Goal: Task Accomplishment & Management: Use online tool/utility

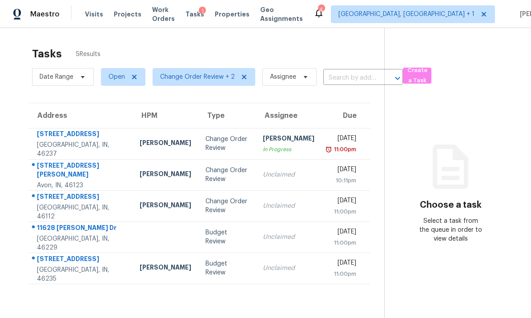
click at [108, 175] on td "4832 Vermillion Ct Avon, IN, 46123" at bounding box center [80, 174] width 104 height 31
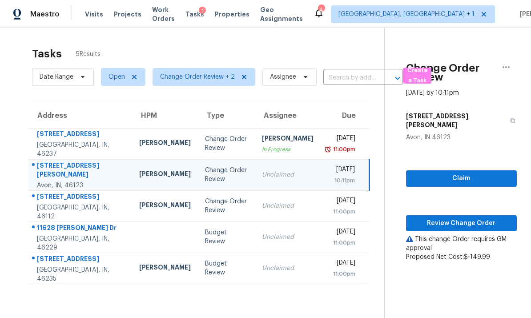
click at [464, 218] on span "Review Change Order" at bounding box center [461, 223] width 97 height 11
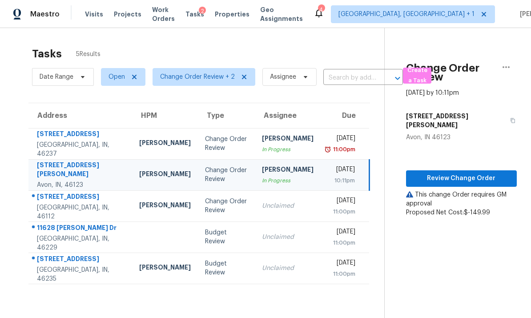
click at [103, 201] on td "527 S Grant St Brownsburg, IN, 46112" at bounding box center [80, 205] width 104 height 31
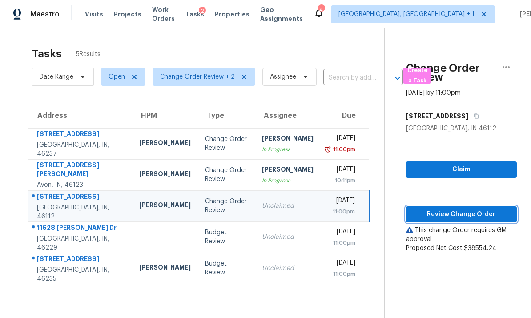
click at [461, 211] on span "Review Change Order" at bounding box center [461, 214] width 97 height 11
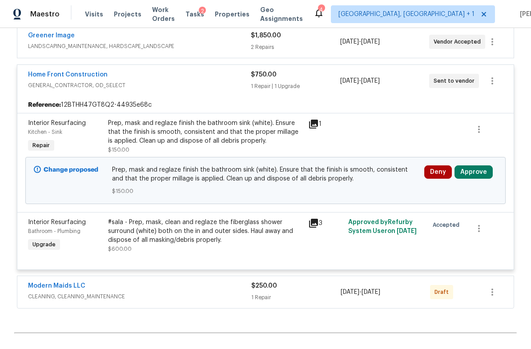
scroll to position [1443, 0]
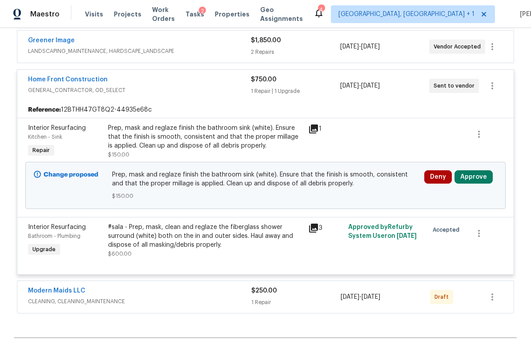
click at [475, 170] on button "Approve" at bounding box center [474, 176] width 38 height 13
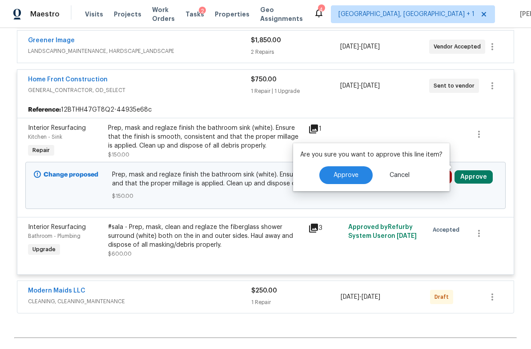
click at [361, 171] on button "Approve" at bounding box center [345, 175] width 53 height 18
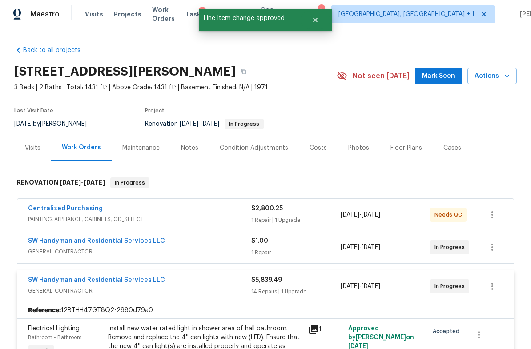
scroll to position [0, 0]
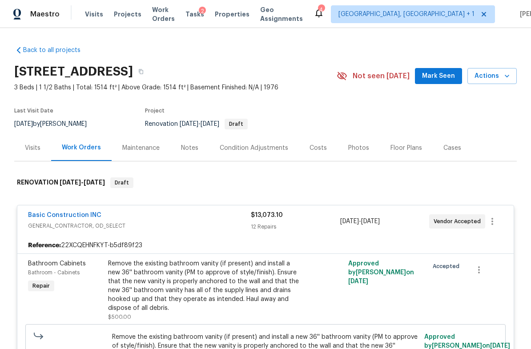
click at [187, 150] on div "Notes" at bounding box center [189, 148] width 17 height 9
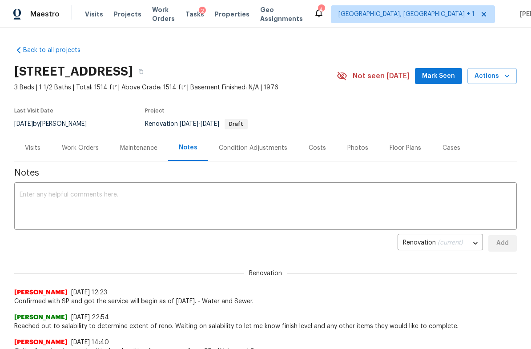
click at [87, 149] on div "Work Orders" at bounding box center [80, 148] width 37 height 9
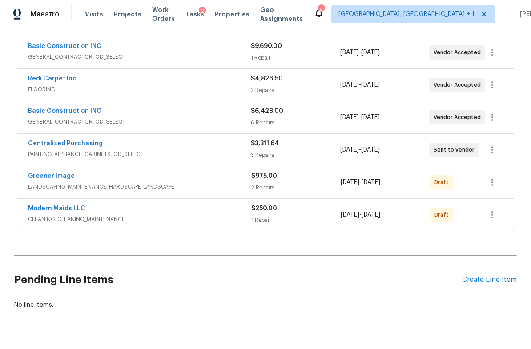
scroll to position [193, 0]
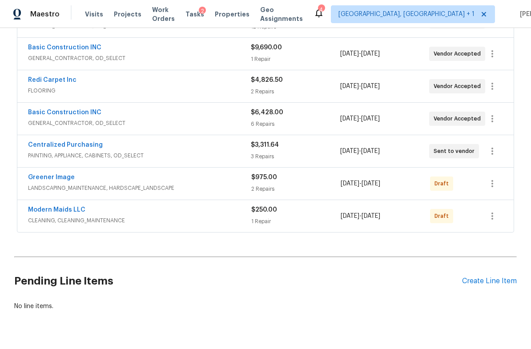
click at [145, 150] on div "Centralized Purchasing" at bounding box center [139, 146] width 223 height 11
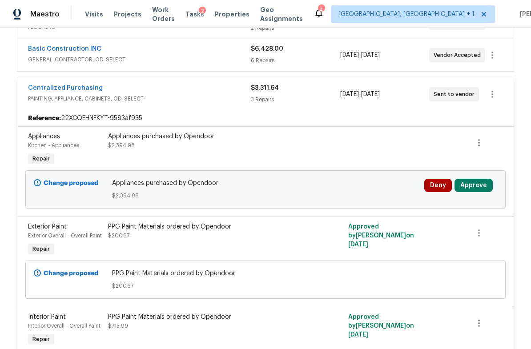
scroll to position [298, 0]
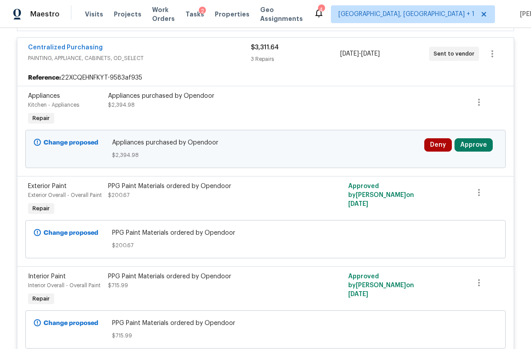
click at [474, 147] on button "Approve" at bounding box center [474, 144] width 38 height 13
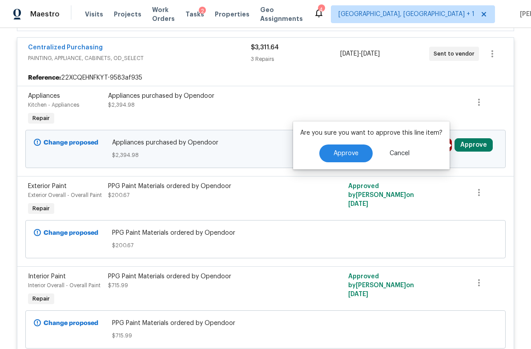
click at [347, 149] on button "Approve" at bounding box center [345, 154] width 53 height 18
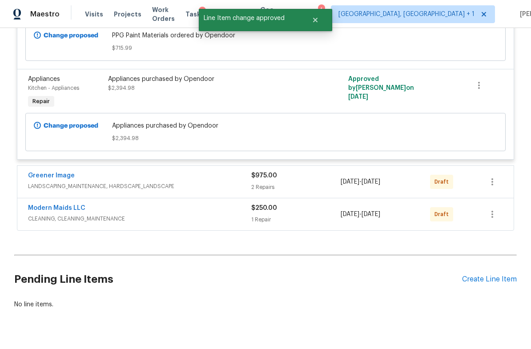
scroll to position [495, 0]
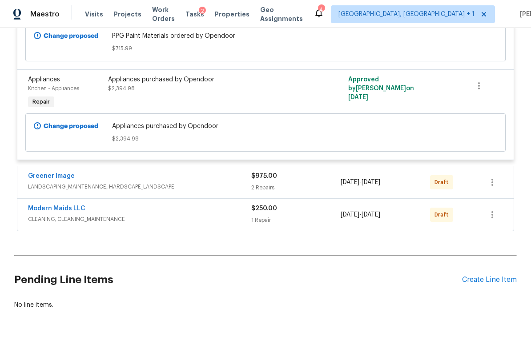
click at [166, 185] on span "LANDSCAPING_MAINTENANCE, HARDSCAPE_LANDSCAPE" at bounding box center [139, 186] width 223 height 9
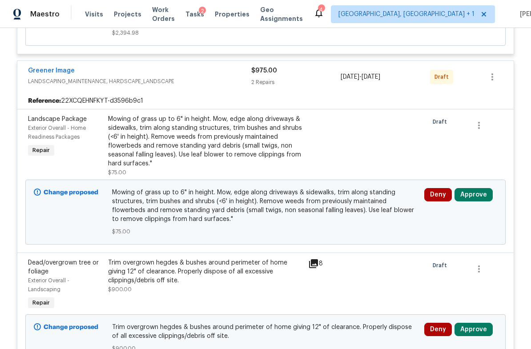
scroll to position [603, 0]
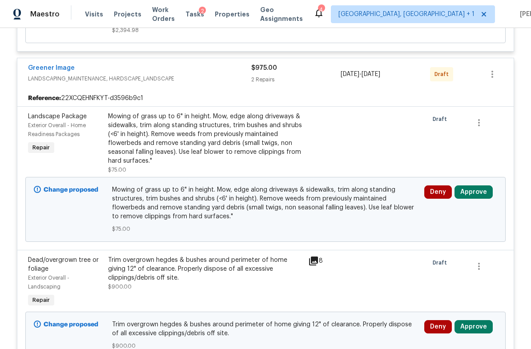
click at [474, 192] on button "Approve" at bounding box center [474, 191] width 38 height 13
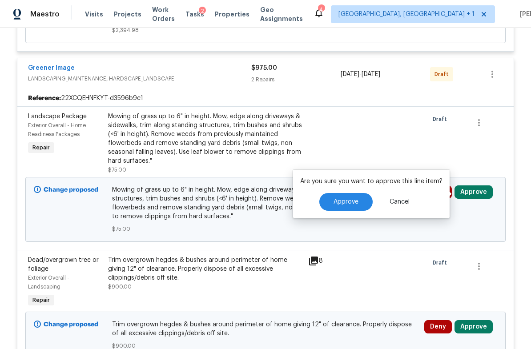
click at [347, 201] on span "Approve" at bounding box center [346, 202] width 25 height 7
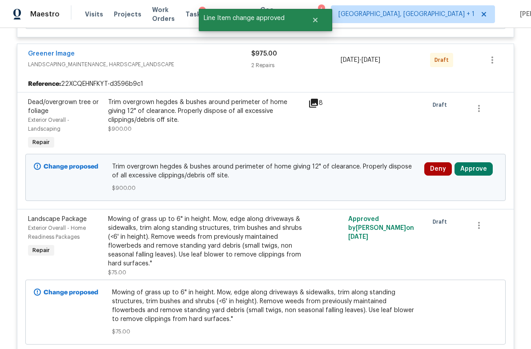
scroll to position [637, 0]
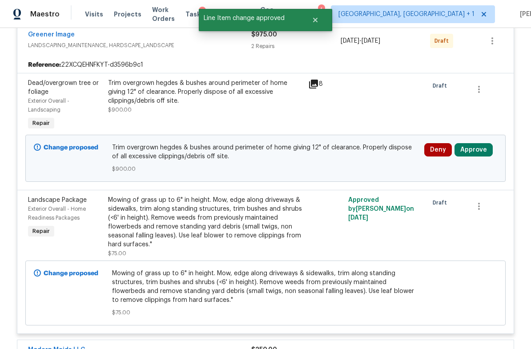
click at [476, 153] on button "Approve" at bounding box center [474, 149] width 38 height 13
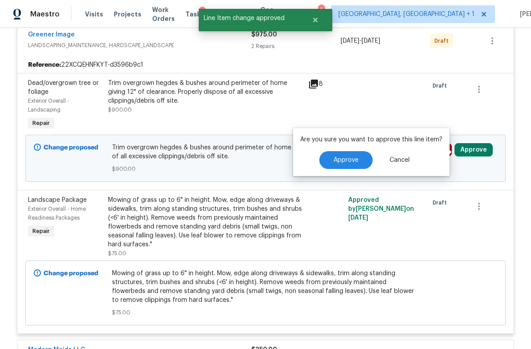
click at [347, 159] on span "Approve" at bounding box center [346, 160] width 25 height 7
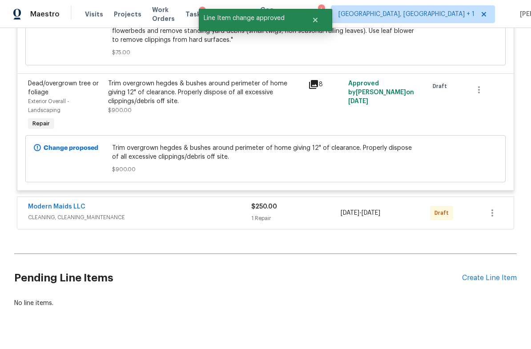
scroll to position [779, 0]
click at [157, 217] on span "CLEANING, CLEANING_MAINTENANCE" at bounding box center [139, 218] width 223 height 9
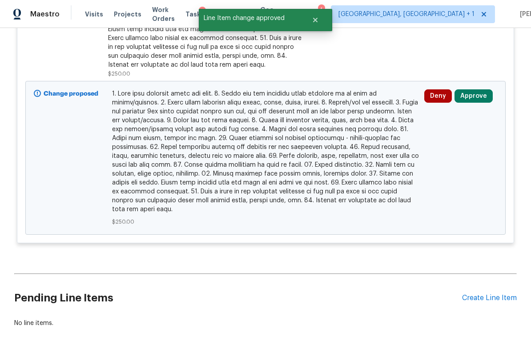
scroll to position [1136, 0]
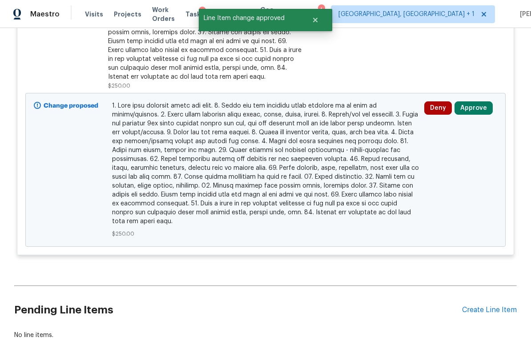
click at [474, 112] on button "Approve" at bounding box center [474, 107] width 38 height 13
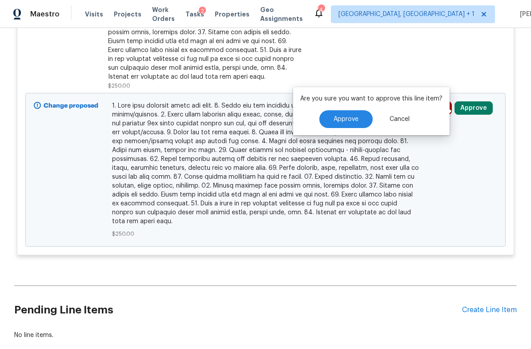
click at [347, 113] on button "Approve" at bounding box center [345, 119] width 53 height 18
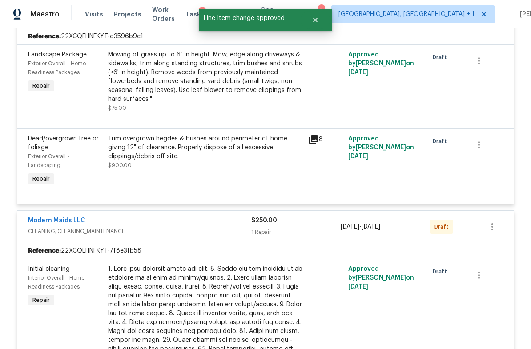
scroll to position [568, 0]
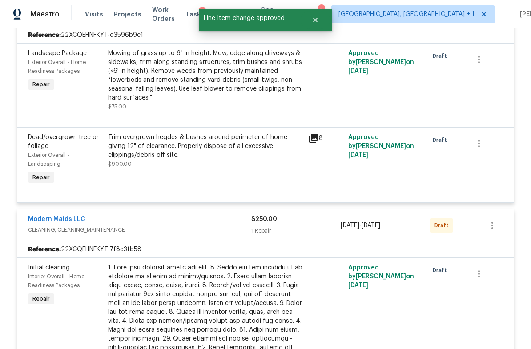
click at [165, 229] on span "CLEANING, CLEANING_MAINTENANCE" at bounding box center [139, 230] width 223 height 9
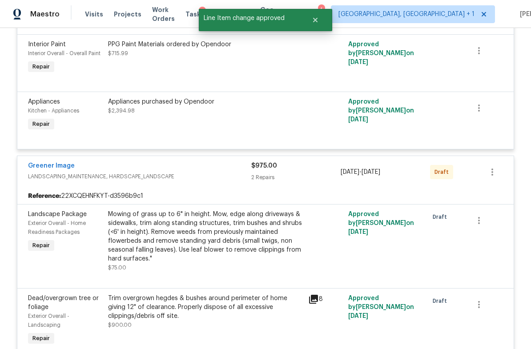
click at [185, 178] on span "LANDSCAPING_MAINTENANCE, HARDSCAPE_LANDSCAPE" at bounding box center [139, 176] width 223 height 9
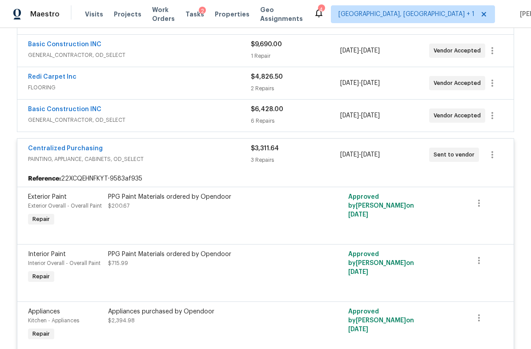
click at [167, 162] on span "PAINTING, APPLIANCE, CABINETS, OD_SELECT" at bounding box center [139, 159] width 223 height 9
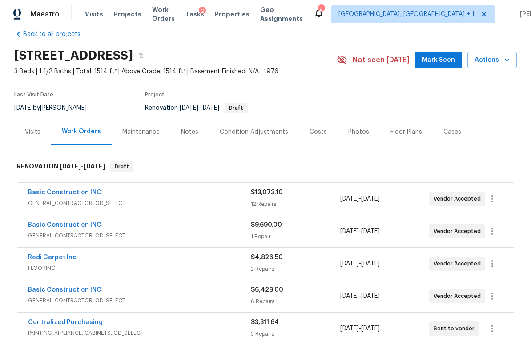
scroll to position [8, 0]
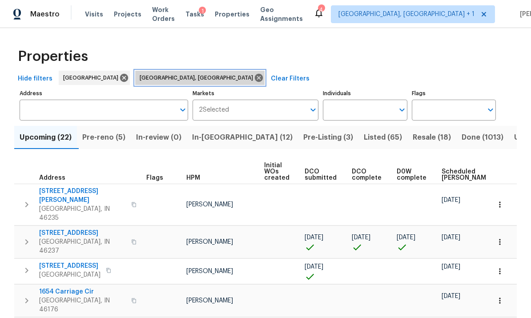
click at [255, 79] on icon at bounding box center [259, 78] width 8 height 8
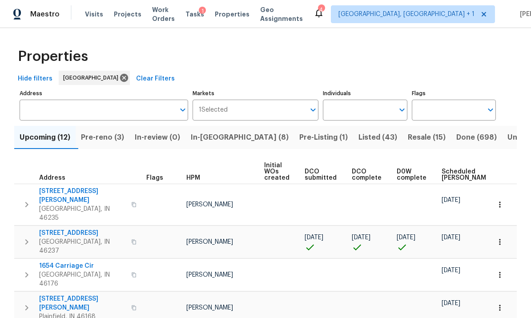
click at [109, 138] on span "Pre-reno (3)" at bounding box center [102, 137] width 43 height 12
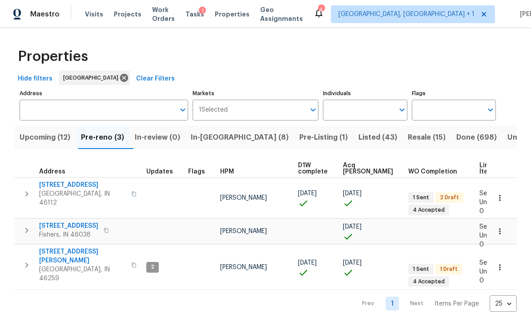
click at [223, 136] on span "In-reno (8)" at bounding box center [240, 137] width 98 height 12
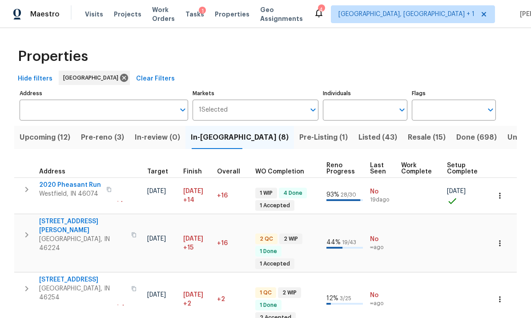
scroll to position [0, 217]
click at [334, 165] on span "Reno Progress" at bounding box center [340, 168] width 28 height 12
click at [190, 170] on span "Finish" at bounding box center [192, 172] width 19 height 6
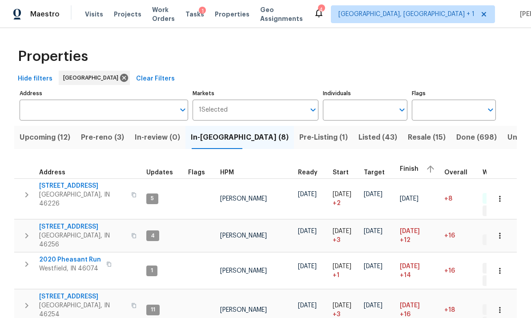
click at [376, 169] on span "Target" at bounding box center [374, 172] width 21 height 6
click at [414, 169] on span "Finish" at bounding box center [409, 169] width 19 height 6
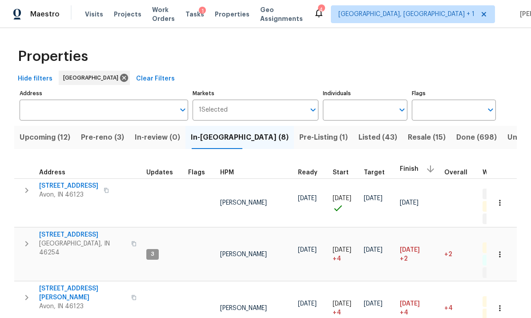
click at [408, 170] on span "Finish" at bounding box center [409, 169] width 19 height 6
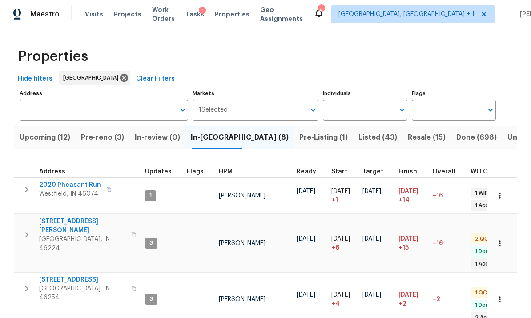
scroll to position [4, 1]
click at [299, 137] on span "Pre-Listing (1)" at bounding box center [323, 137] width 48 height 12
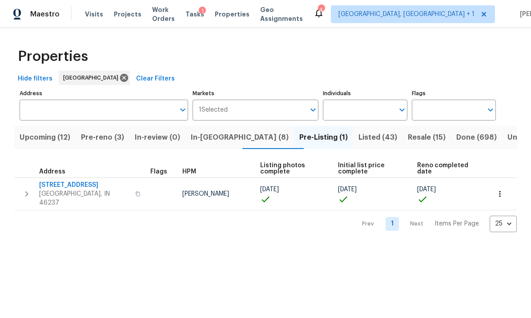
click at [359, 134] on span "Listed (43)" at bounding box center [378, 137] width 39 height 12
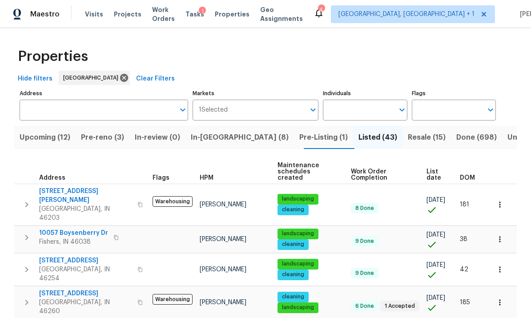
click at [433, 169] on span "List date" at bounding box center [436, 175] width 18 height 12
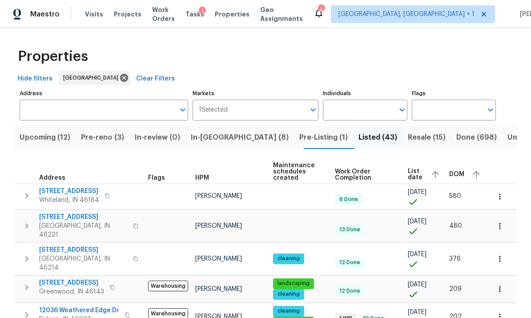
click at [419, 172] on span "List date" at bounding box center [416, 174] width 16 height 12
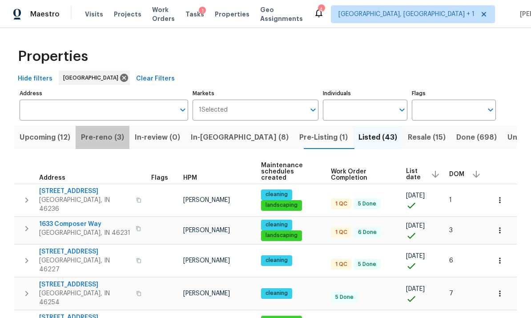
click at [111, 141] on span "Pre-reno (3)" at bounding box center [102, 137] width 43 height 12
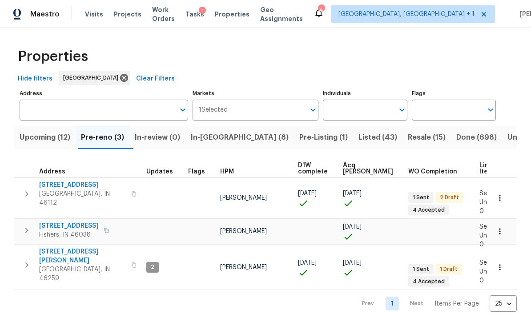
click at [299, 135] on span "Pre-Listing (1)" at bounding box center [323, 137] width 48 height 12
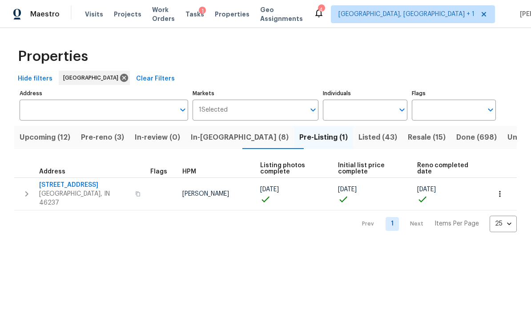
click at [353, 131] on button "Listed (43)" at bounding box center [377, 137] width 49 height 23
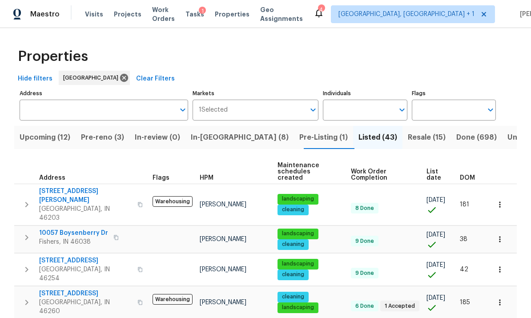
click at [433, 169] on span "List date" at bounding box center [436, 175] width 18 height 12
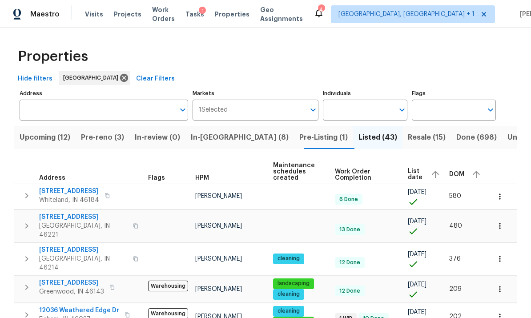
click at [419, 169] on span "List date" at bounding box center [416, 174] width 16 height 12
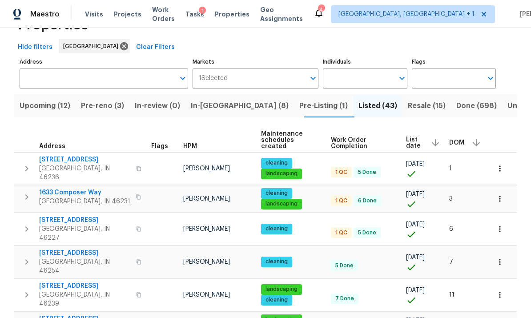
scroll to position [30, 0]
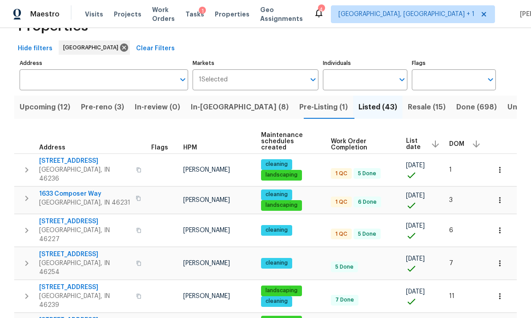
click at [503, 165] on icon "button" at bounding box center [500, 169] width 9 height 9
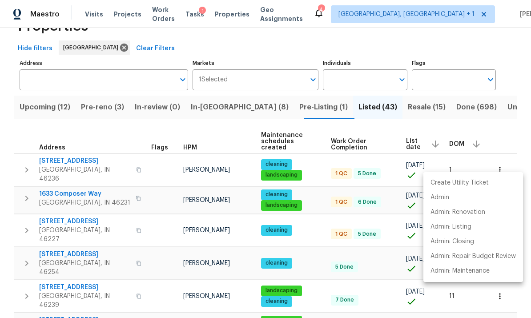
click at [513, 125] on div at bounding box center [265, 159] width 531 height 318
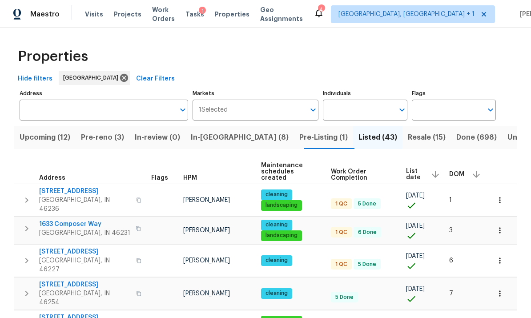
scroll to position [0, 0]
click at [96, 16] on span "Visits" at bounding box center [94, 14] width 18 height 9
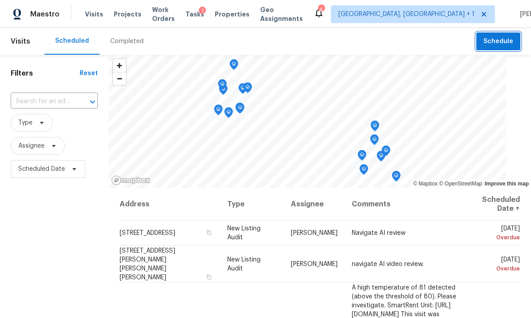
click at [503, 39] on span "Schedule" at bounding box center [499, 41] width 30 height 11
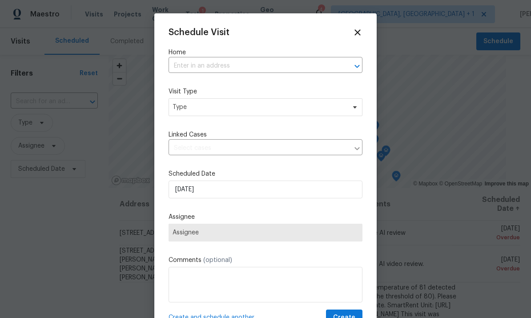
click at [258, 68] on input "text" at bounding box center [253, 66] width 169 height 14
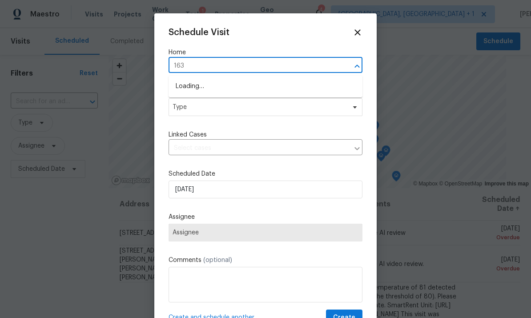
type input "1633"
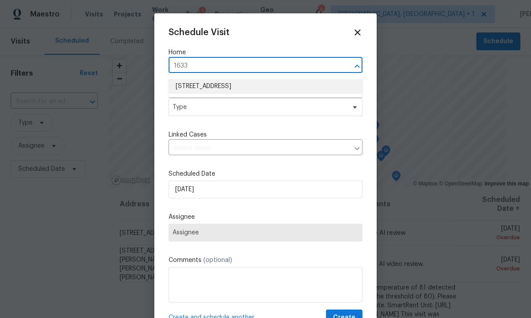
click at [257, 79] on li "1633 Composer Way, Indianapolis, IN 46231" at bounding box center [266, 86] width 194 height 15
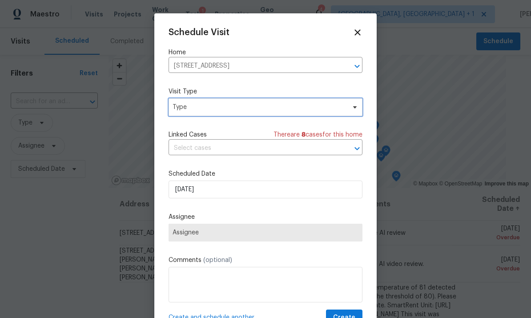
click at [243, 106] on span "Type" at bounding box center [259, 107] width 173 height 9
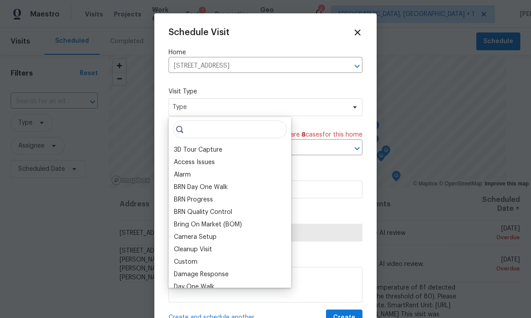
click at [209, 187] on div "BRN Day One Walk" at bounding box center [201, 187] width 54 height 9
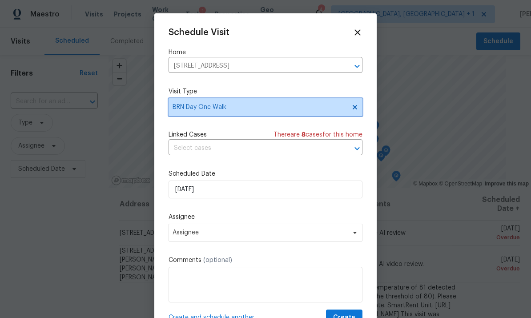
click at [353, 99] on span "BRN Day One Walk" at bounding box center [266, 107] width 194 height 18
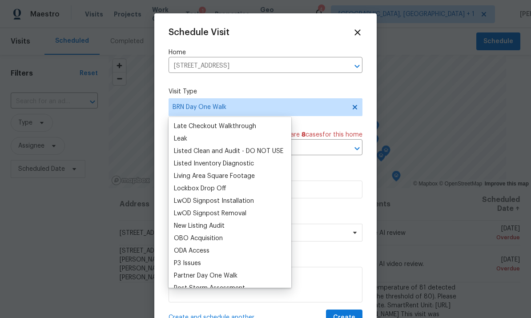
scroll to position [401, 0]
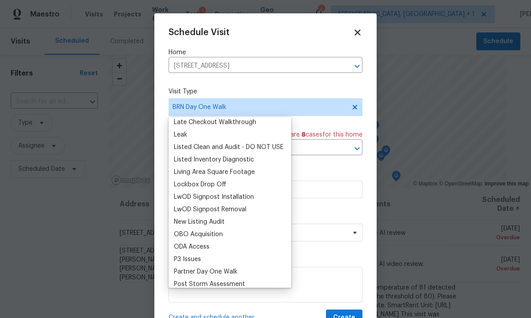
click at [212, 221] on div "New Listing Audit" at bounding box center [199, 222] width 51 height 9
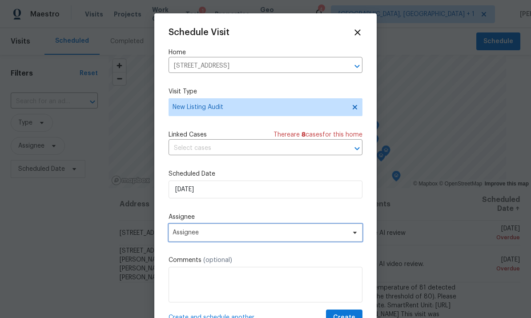
click at [230, 234] on span "Assignee" at bounding box center [260, 232] width 174 height 7
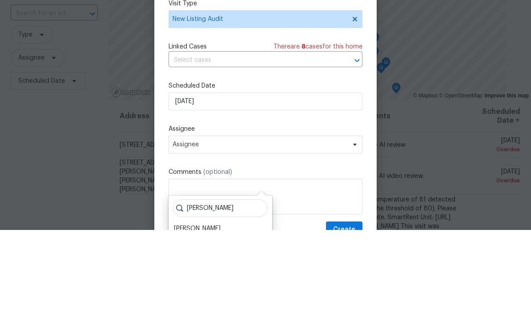
scroll to position [33, 0]
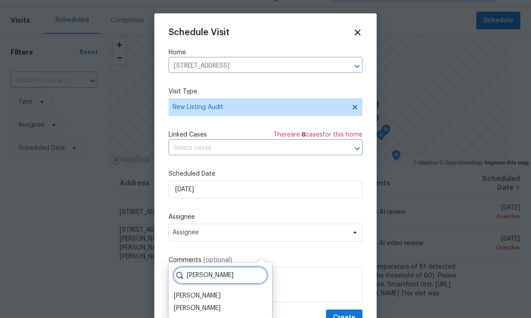
type input "Robert"
click at [212, 291] on div "[PERSON_NAME]" at bounding box center [197, 295] width 47 height 9
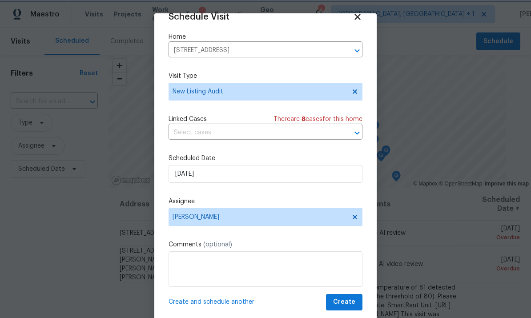
scroll to position [17, 0]
click at [235, 301] on span "Create and schedule another" at bounding box center [212, 302] width 86 height 9
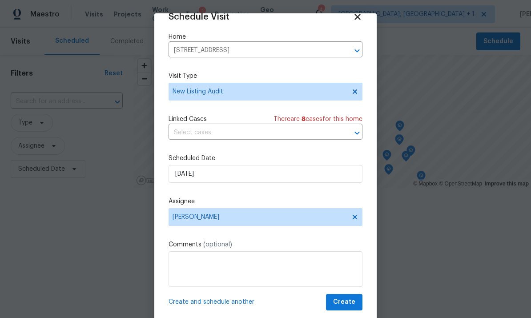
scroll to position [0, 0]
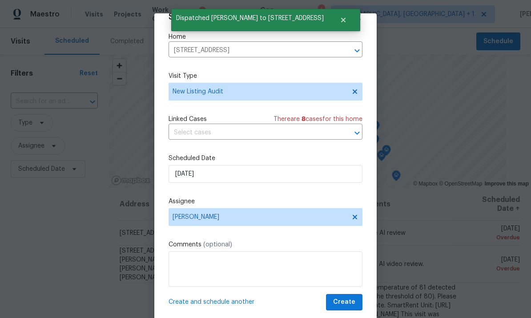
click at [343, 49] on icon "Clear" at bounding box center [345, 50] width 9 height 9
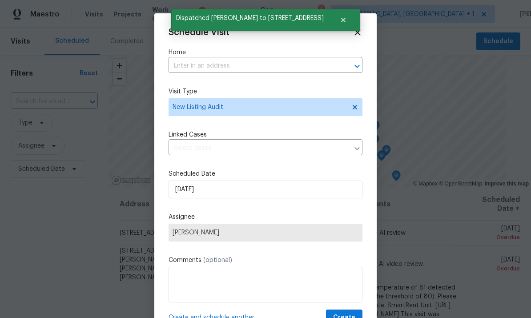
click at [323, 60] on input "text" at bounding box center [253, 66] width 169 height 14
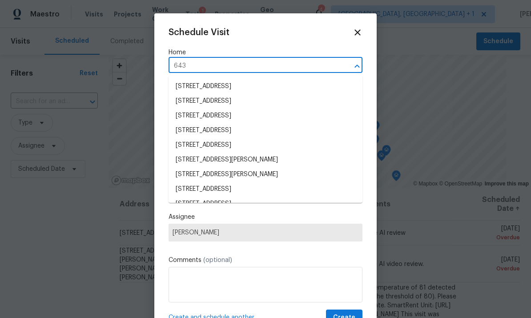
type input "6430"
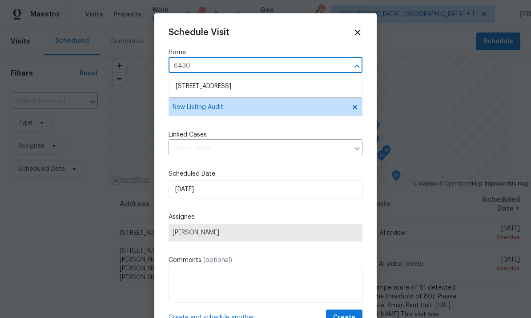
click at [275, 83] on li "6430 Cotton Bay Dr N, Indianapolis, IN 46254" at bounding box center [266, 86] width 194 height 15
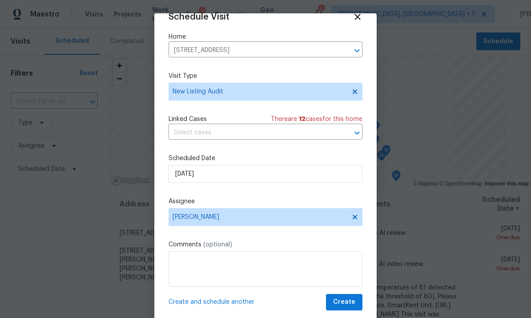
scroll to position [17, 0]
click at [230, 300] on span "Create and schedule another" at bounding box center [212, 302] width 86 height 9
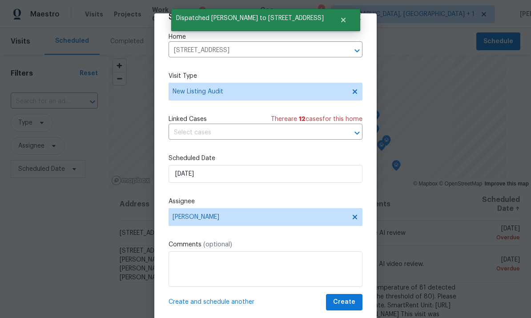
click at [343, 46] on icon "Clear" at bounding box center [345, 50] width 9 height 9
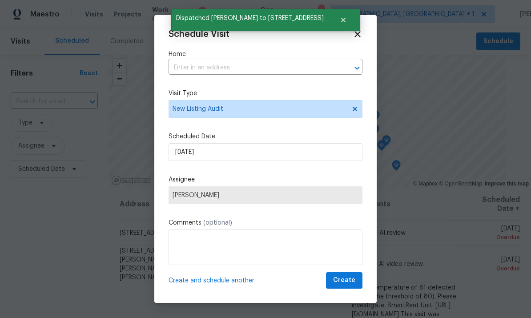
scroll to position [0, 0]
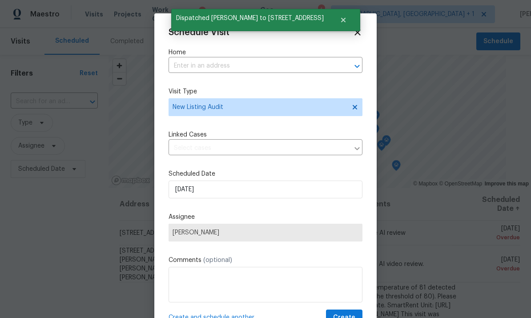
click at [248, 63] on input "text" at bounding box center [253, 66] width 169 height 14
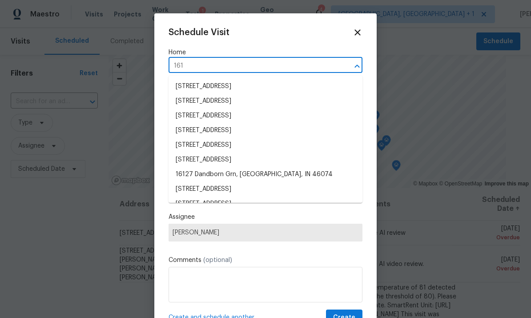
type input "1616"
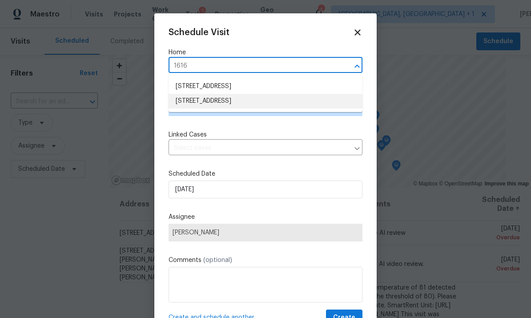
click at [266, 97] on li "1616 Briarstone Way, Indianapolis, IN 46227" at bounding box center [266, 101] width 194 height 15
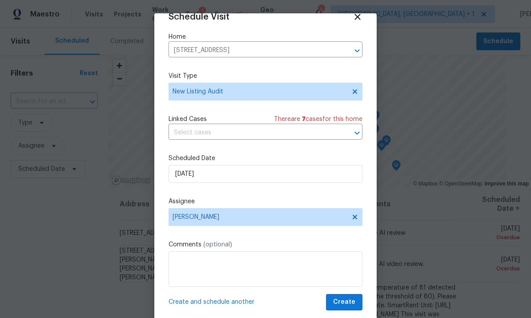
scroll to position [17, 0]
click at [234, 301] on span "Create and schedule another" at bounding box center [212, 302] width 86 height 9
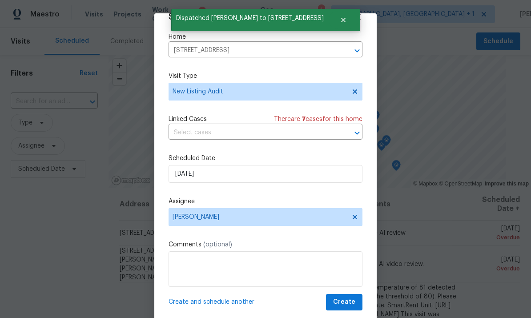
click at [321, 44] on input "1616 Briarstone Way, Indianapolis, IN 46227" at bounding box center [253, 51] width 169 height 14
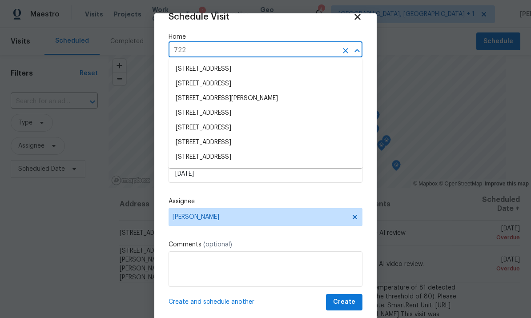
type input "7228"
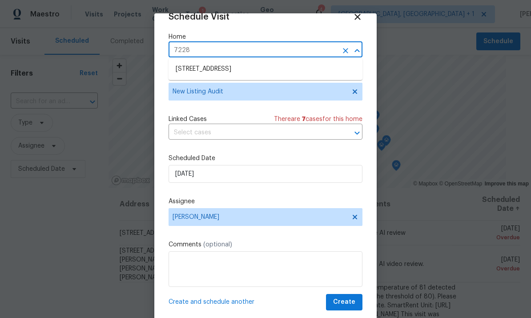
click at [265, 67] on li "7228 River Birch Ln, Indianapolis, IN 46236" at bounding box center [266, 69] width 194 height 15
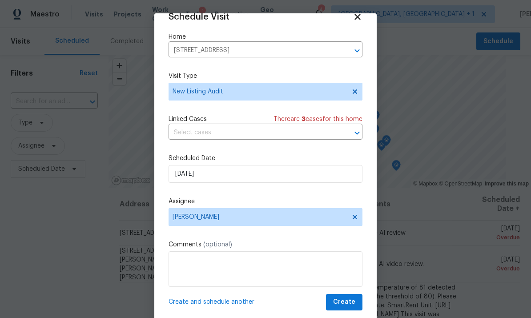
click at [237, 299] on span "Create and schedule another" at bounding box center [212, 302] width 86 height 9
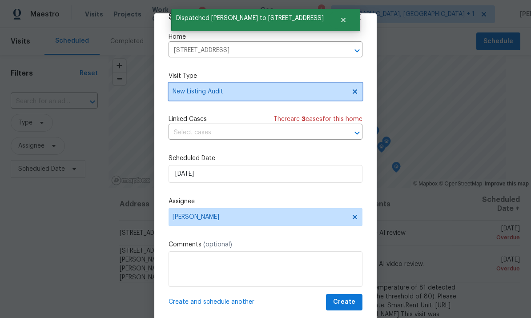
click at [357, 85] on span "New Listing Audit" at bounding box center [266, 92] width 194 height 18
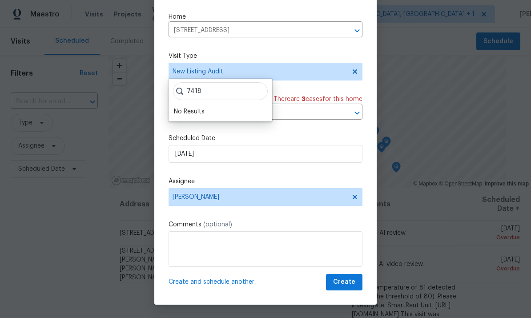
scroll to position [20, 0]
type input "7"
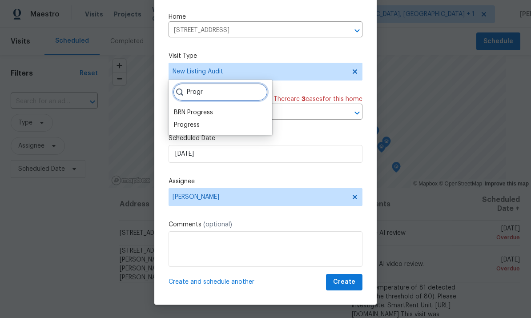
type input "Progr"
click at [189, 121] on div "Progress" at bounding box center [187, 125] width 26 height 9
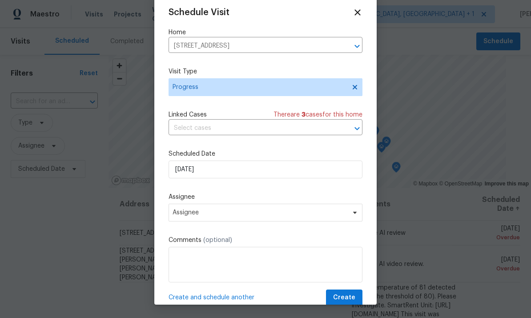
scroll to position [0, 0]
click at [346, 45] on icon "Clear" at bounding box center [345, 46] width 9 height 9
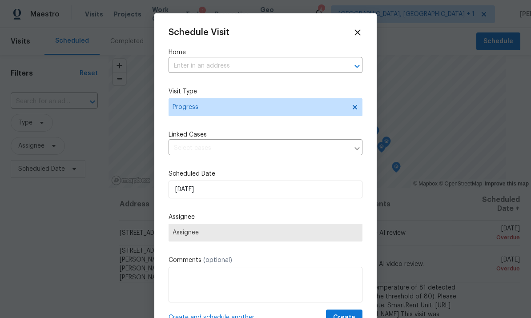
click at [256, 61] on input "text" at bounding box center [253, 66] width 169 height 14
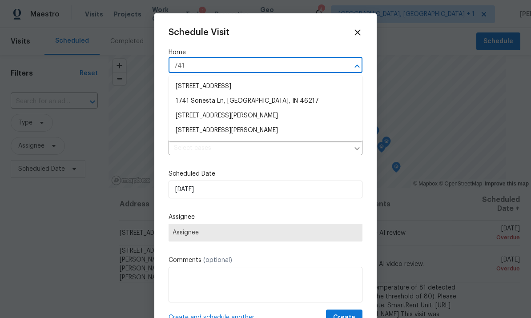
type input "7418"
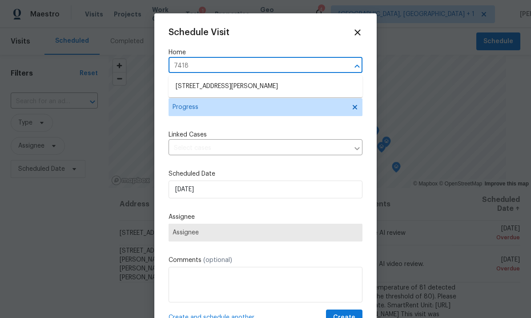
click at [248, 82] on li "7418 Woodington Pl, Indianapolis, IN 46259" at bounding box center [266, 86] width 194 height 15
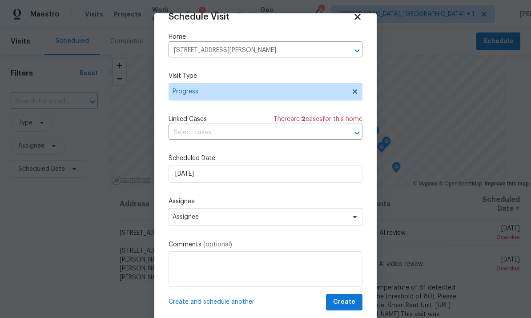
scroll to position [17, 0]
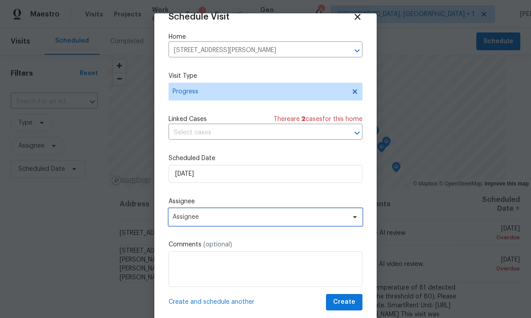
click at [242, 214] on span "Assignee" at bounding box center [266, 217] width 194 height 18
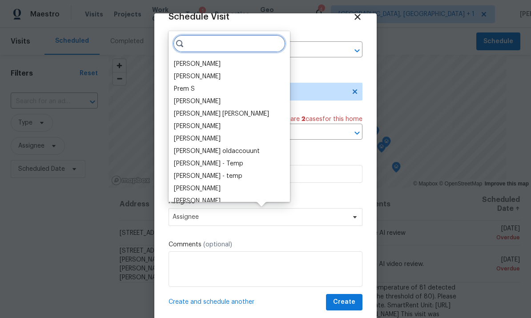
click at [223, 41] on input "search" at bounding box center [229, 44] width 113 height 18
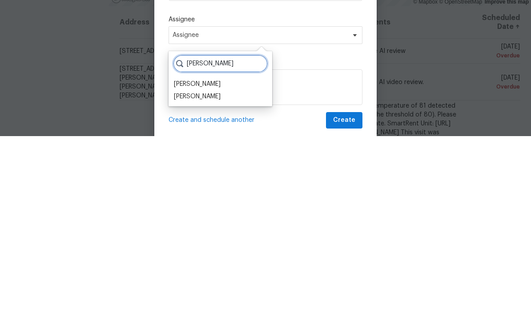
type input "Robert"
click at [213, 262] on div "[PERSON_NAME]" at bounding box center [197, 266] width 47 height 9
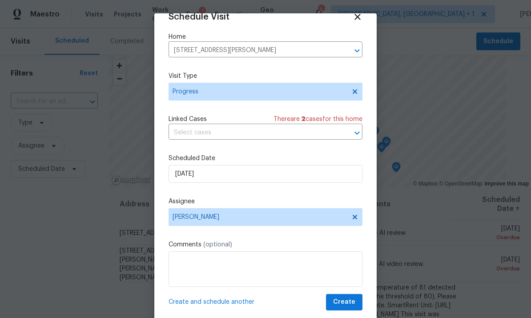
click at [239, 302] on span "Create and schedule another" at bounding box center [212, 302] width 86 height 9
click at [336, 40] on div "Home 7418 Woodington Pl, Indianapolis, IN 46259 ​" at bounding box center [266, 44] width 194 height 25
click at [343, 46] on icon "Clear" at bounding box center [345, 50] width 9 height 9
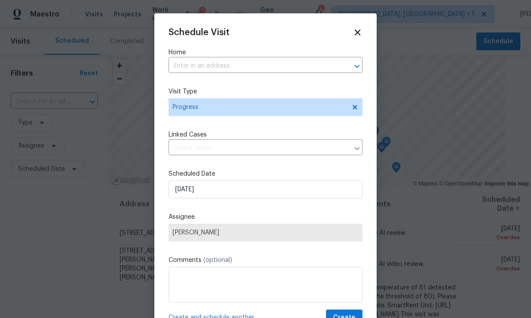
click at [268, 61] on input "text" at bounding box center [253, 66] width 169 height 14
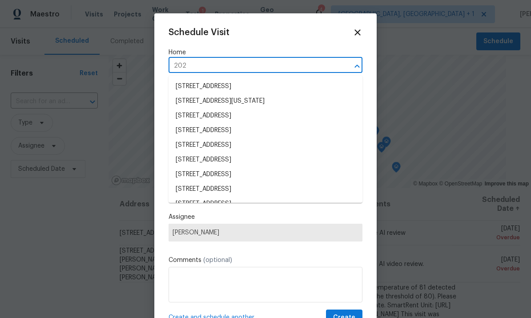
type input "2020"
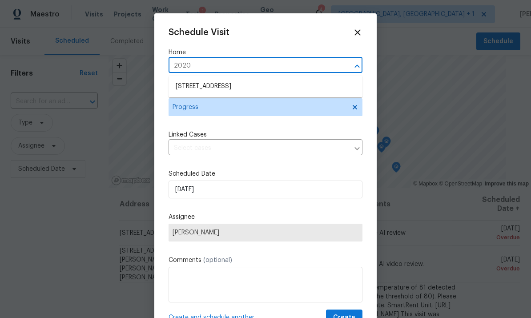
click at [268, 81] on li "2020 Pheasant Run, Westfield, IN 46074" at bounding box center [266, 86] width 194 height 15
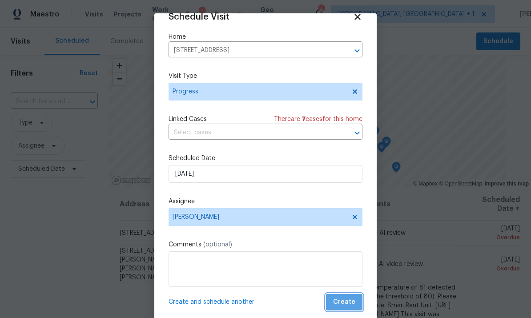
click at [349, 301] on span "Create" at bounding box center [344, 302] width 22 height 11
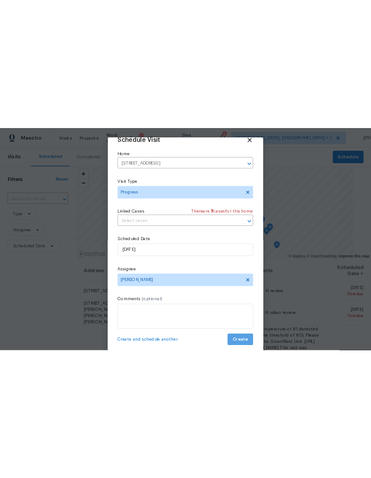
scroll to position [17, 0]
